Goal: Complete application form: Complete application form

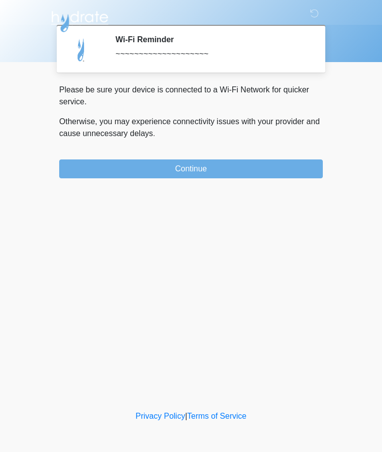
click at [262, 163] on button "Continue" at bounding box center [191, 169] width 264 height 19
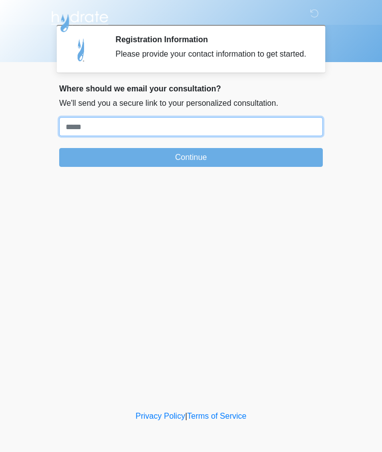
click at [279, 128] on input "Where should we email your treatment plan?" at bounding box center [191, 126] width 264 height 19
click at [218, 136] on input "Where should we email your treatment plan?" at bounding box center [191, 126] width 264 height 19
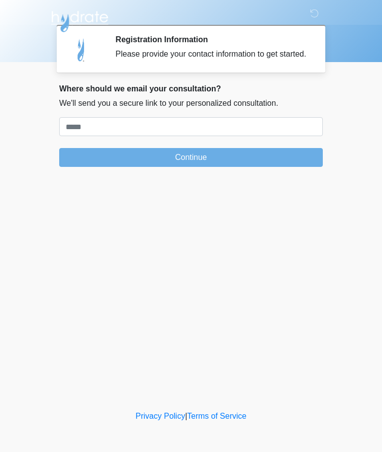
click at [308, 238] on div "‎ ‎ ‎ ‎ Registration Information Please provide your contact information to get…" at bounding box center [191, 204] width 298 height 389
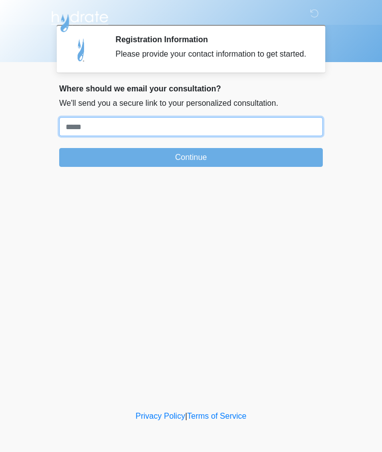
click at [220, 134] on input "Where should we email your treatment plan?" at bounding box center [191, 126] width 264 height 19
type input "**********"
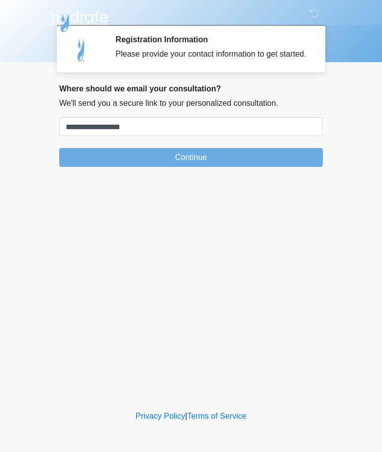
click at [94, 166] on button "Continue" at bounding box center [191, 157] width 264 height 19
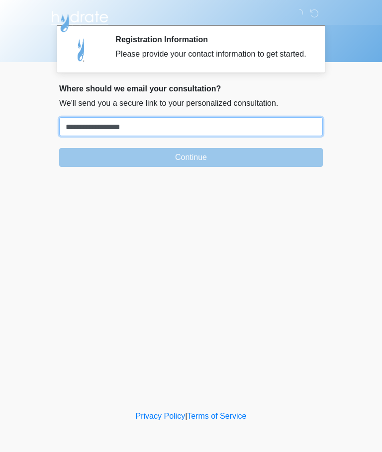
click at [193, 136] on input "**********" at bounding box center [191, 126] width 264 height 19
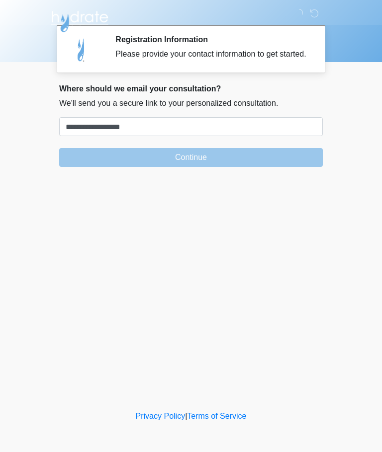
click at [194, 2] on div at bounding box center [183, 20] width 298 height 40
click at [196, 3] on div at bounding box center [183, 20] width 298 height 40
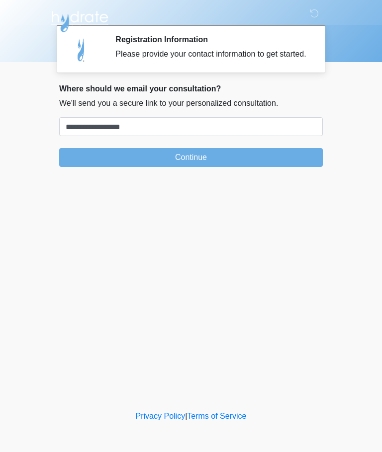
click at [187, 167] on button "Continue" at bounding box center [191, 157] width 264 height 19
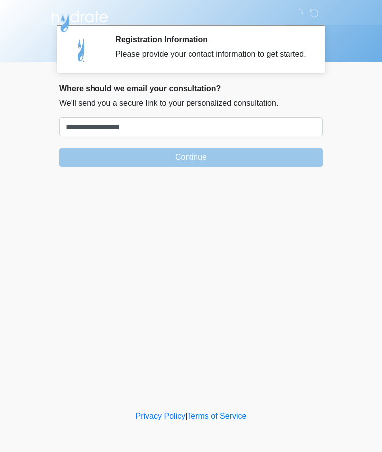
click at [319, 15] on icon at bounding box center [314, 13] width 9 height 9
